Goal: Task Accomplishment & Management: Use online tool/utility

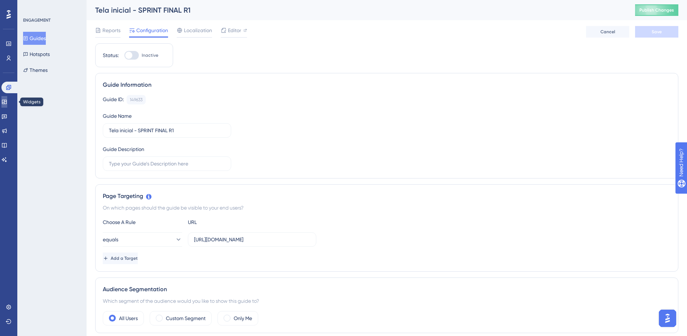
click at [7, 101] on icon at bounding box center [4, 102] width 6 height 6
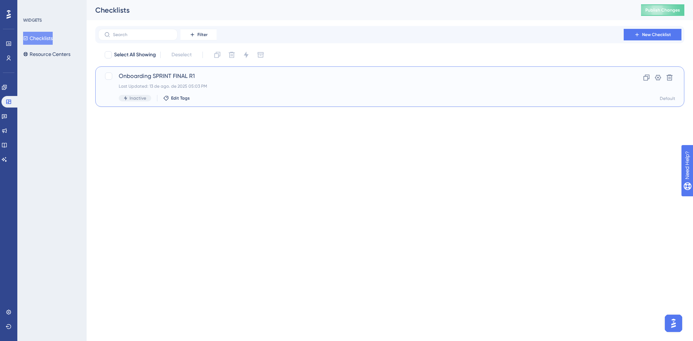
click at [163, 77] on span "Onboarding SPRINT FINAL R1" at bounding box center [361, 76] width 484 height 9
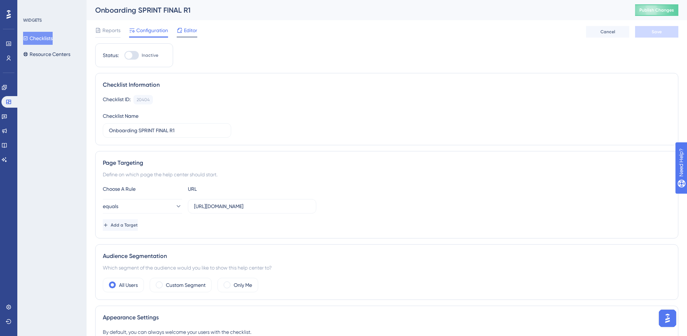
click at [192, 31] on span "Editor" at bounding box center [190, 30] width 13 height 9
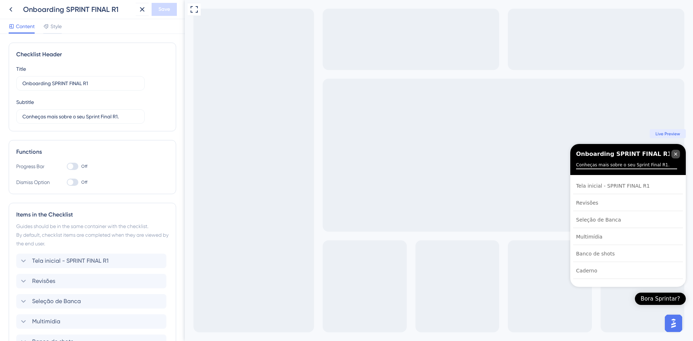
click at [674, 156] on icon "Close Checklist" at bounding box center [675, 154] width 3 height 3
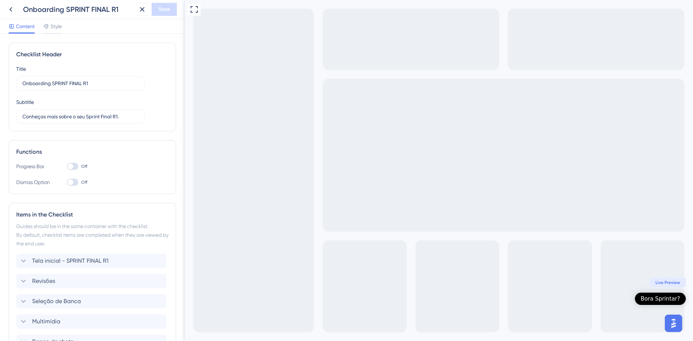
click at [669, 297] on div "Bora Sprintar?" at bounding box center [659, 298] width 39 height 7
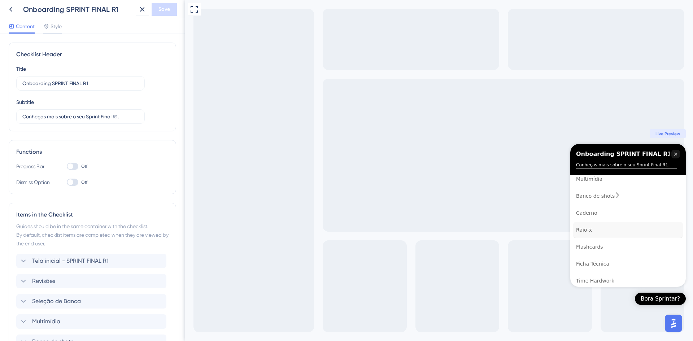
scroll to position [66, 0]
click at [674, 153] on icon "Close Checklist" at bounding box center [676, 154] width 6 height 6
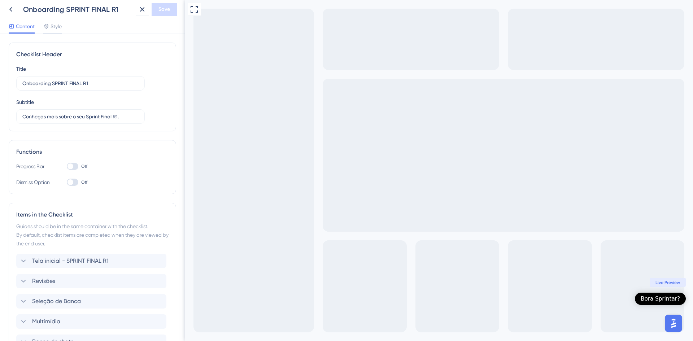
click at [658, 296] on div "Bora Sprintar?" at bounding box center [659, 298] width 39 height 7
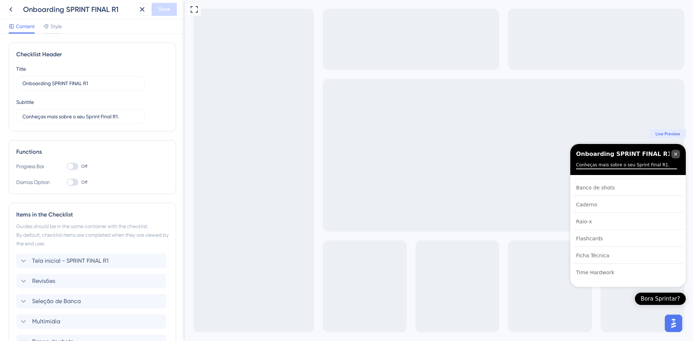
click at [674, 154] on icon "Close Checklist" at bounding box center [676, 154] width 6 height 6
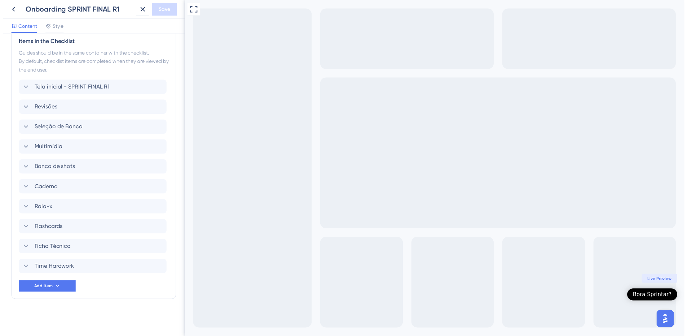
scroll to position [0, 0]
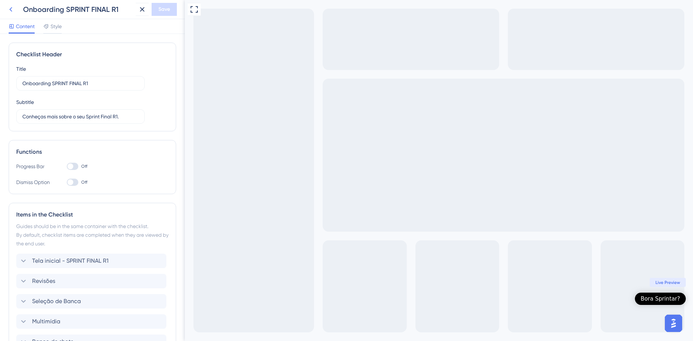
click at [9, 9] on icon at bounding box center [10, 9] width 9 height 9
